Goal: Task Accomplishment & Management: Manage account settings

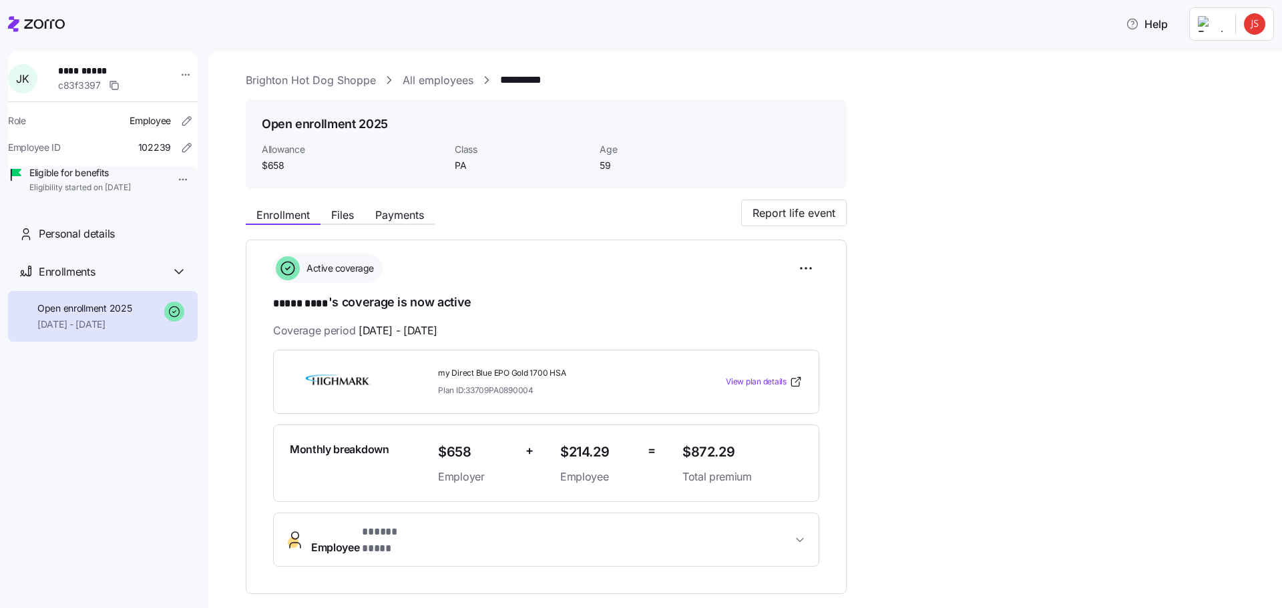
click at [1266, 24] on html "**********" at bounding box center [641, 300] width 1282 height 600
click at [1216, 103] on div "Log out" at bounding box center [1201, 102] width 52 height 15
